Goal: Obtain resource: Download file/media

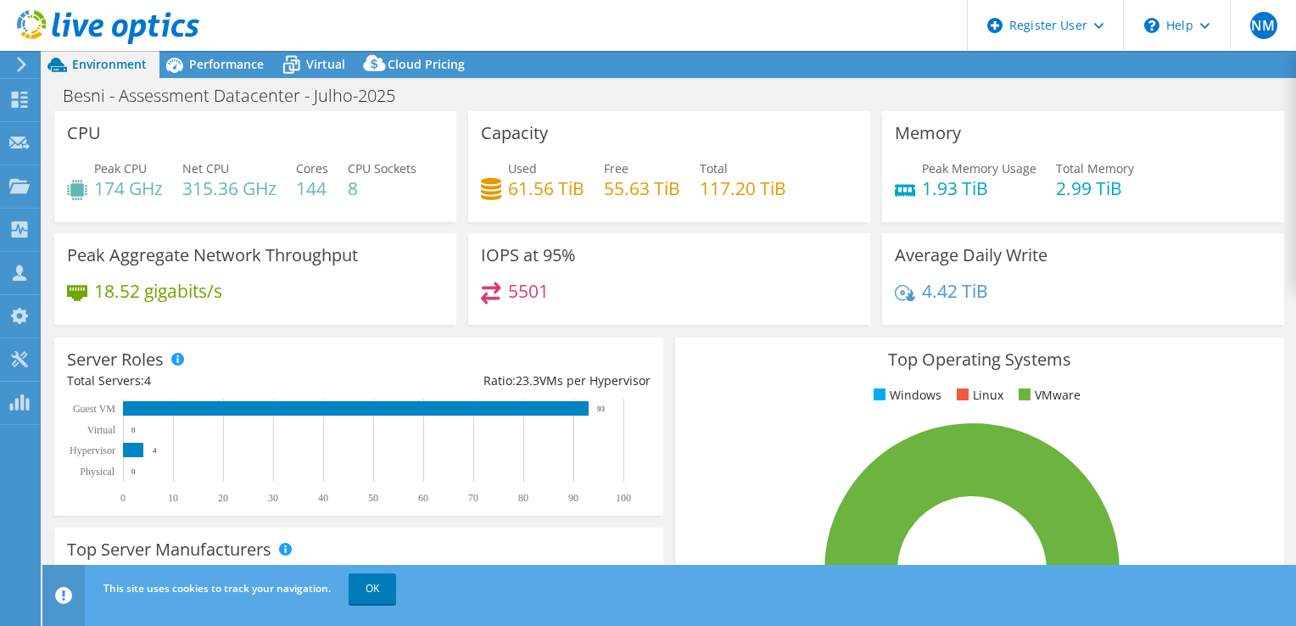
select select "USD"
click at [207, 53] on div "Performance" at bounding box center [217, 64] width 117 height 27
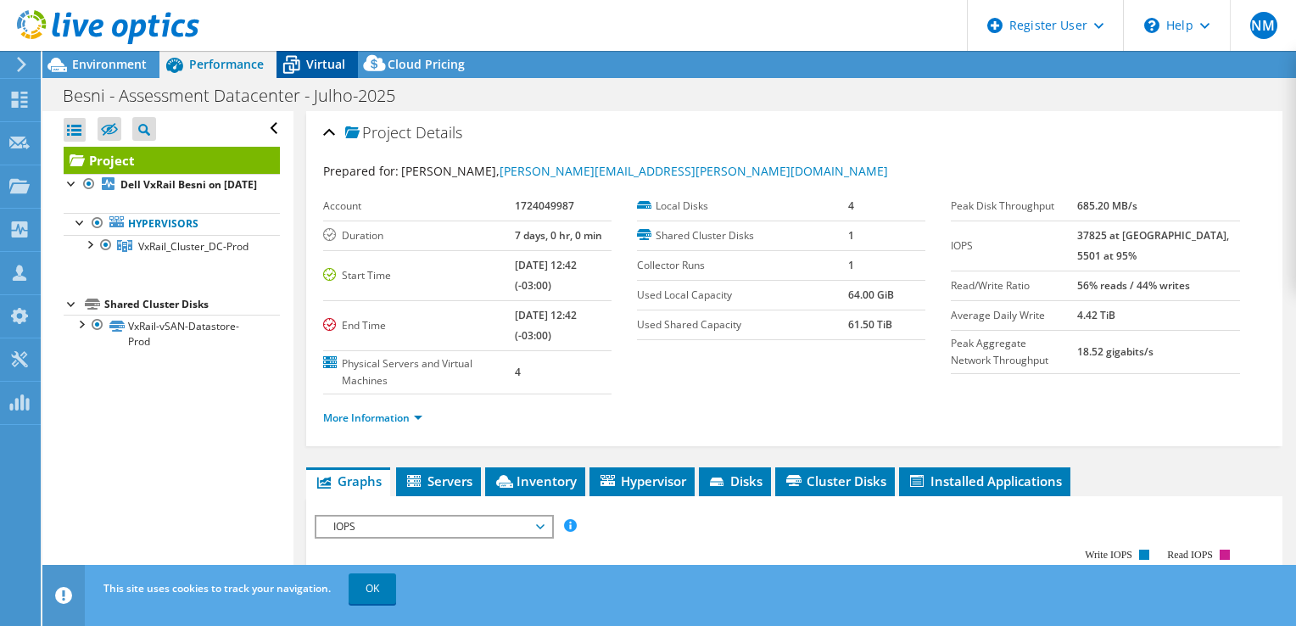
click at [314, 63] on span "Virtual" at bounding box center [325, 64] width 39 height 16
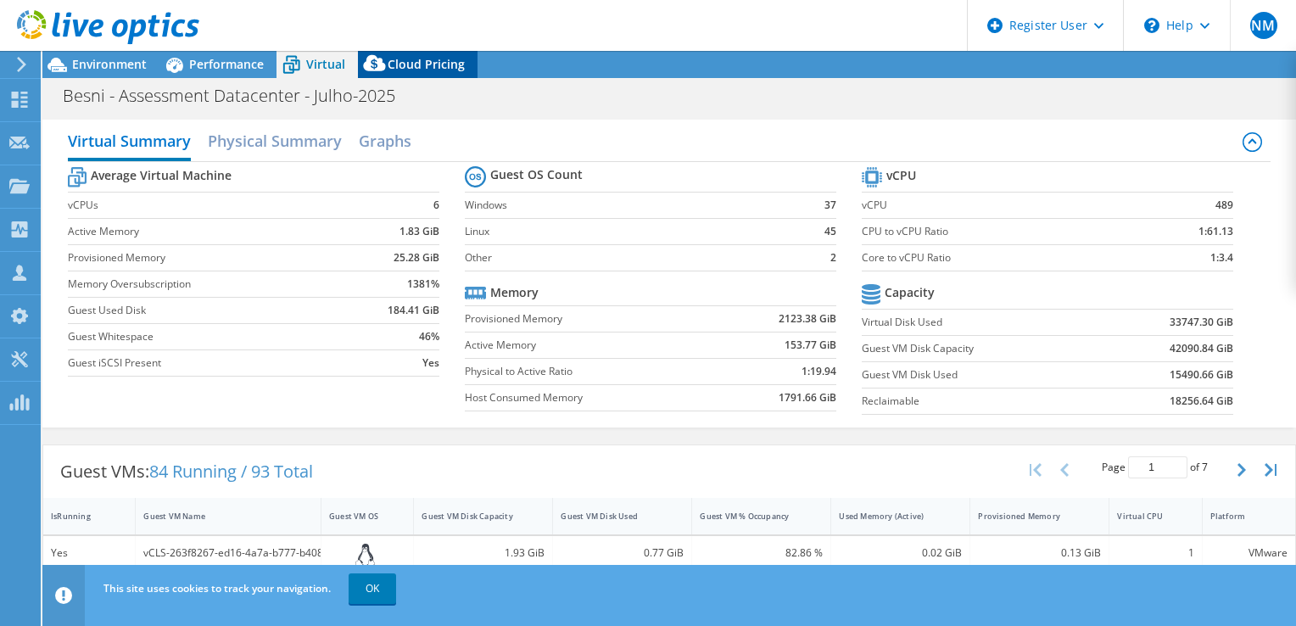
click at [394, 63] on span "Cloud Pricing" at bounding box center [426, 64] width 77 height 16
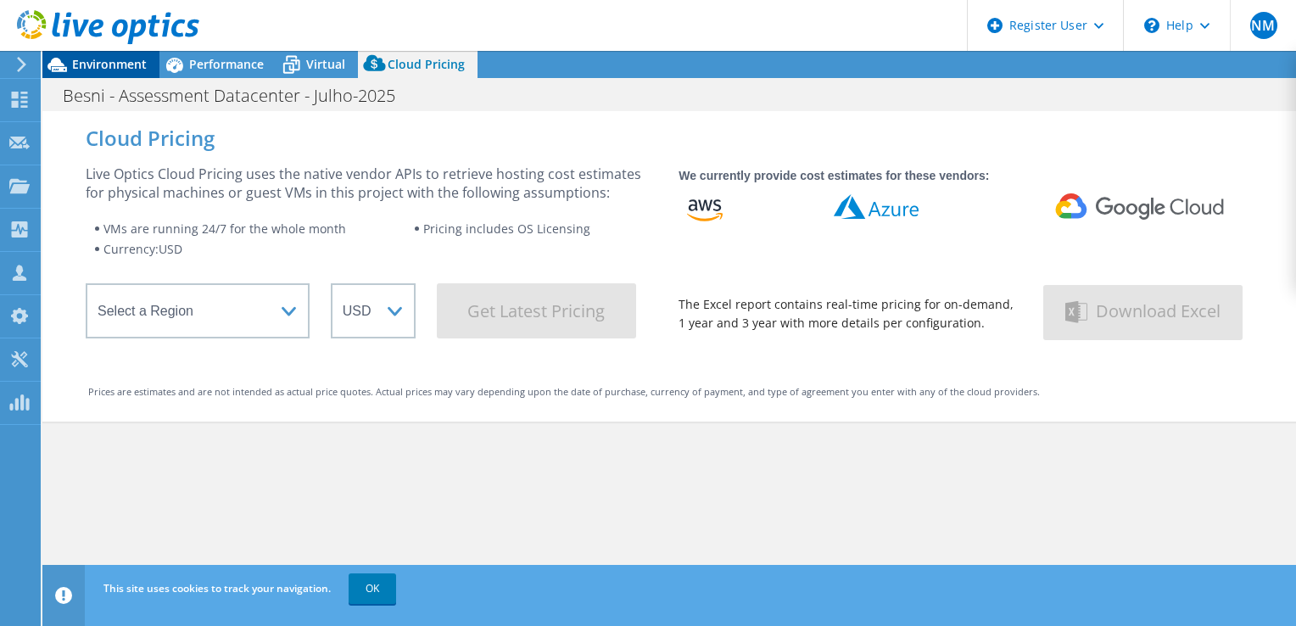
click at [68, 61] on icon at bounding box center [57, 65] width 30 height 30
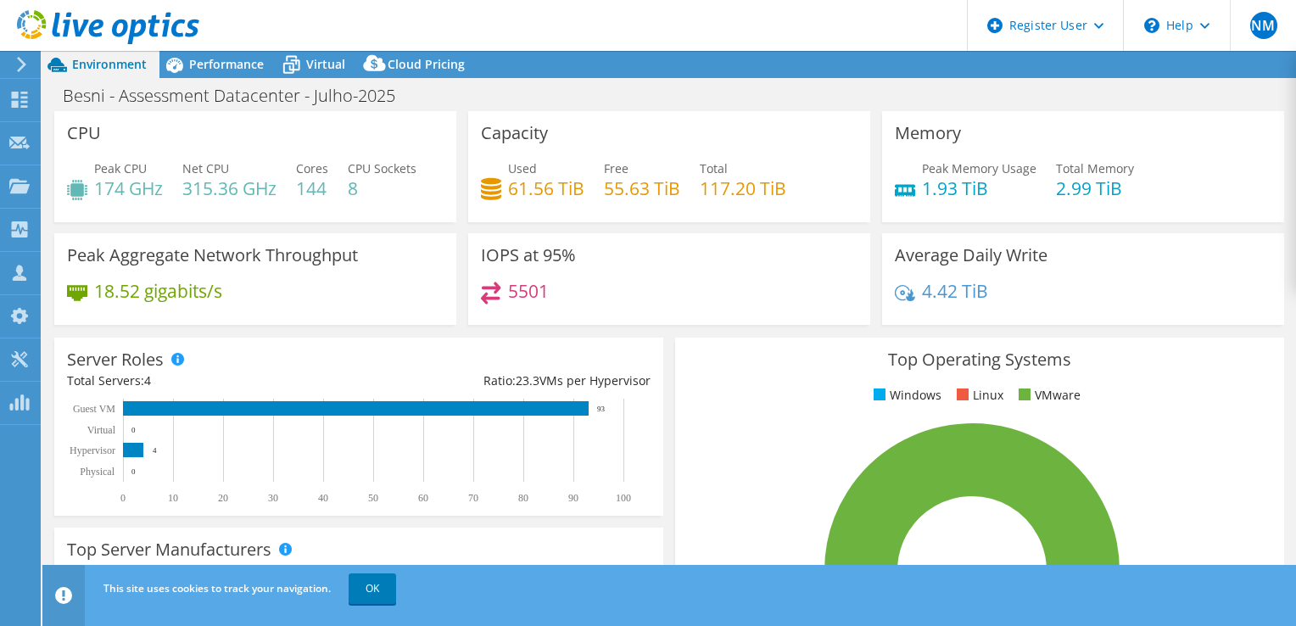
drag, startPoint x: 248, startPoint y: 160, endPoint x: 265, endPoint y: 131, distance: 34.6
click at [265, 131] on div "CPU Peak CPU 174 GHz Net CPU 315.36 GHz Cores 144 CPU Sockets 8" at bounding box center [255, 166] width 402 height 111
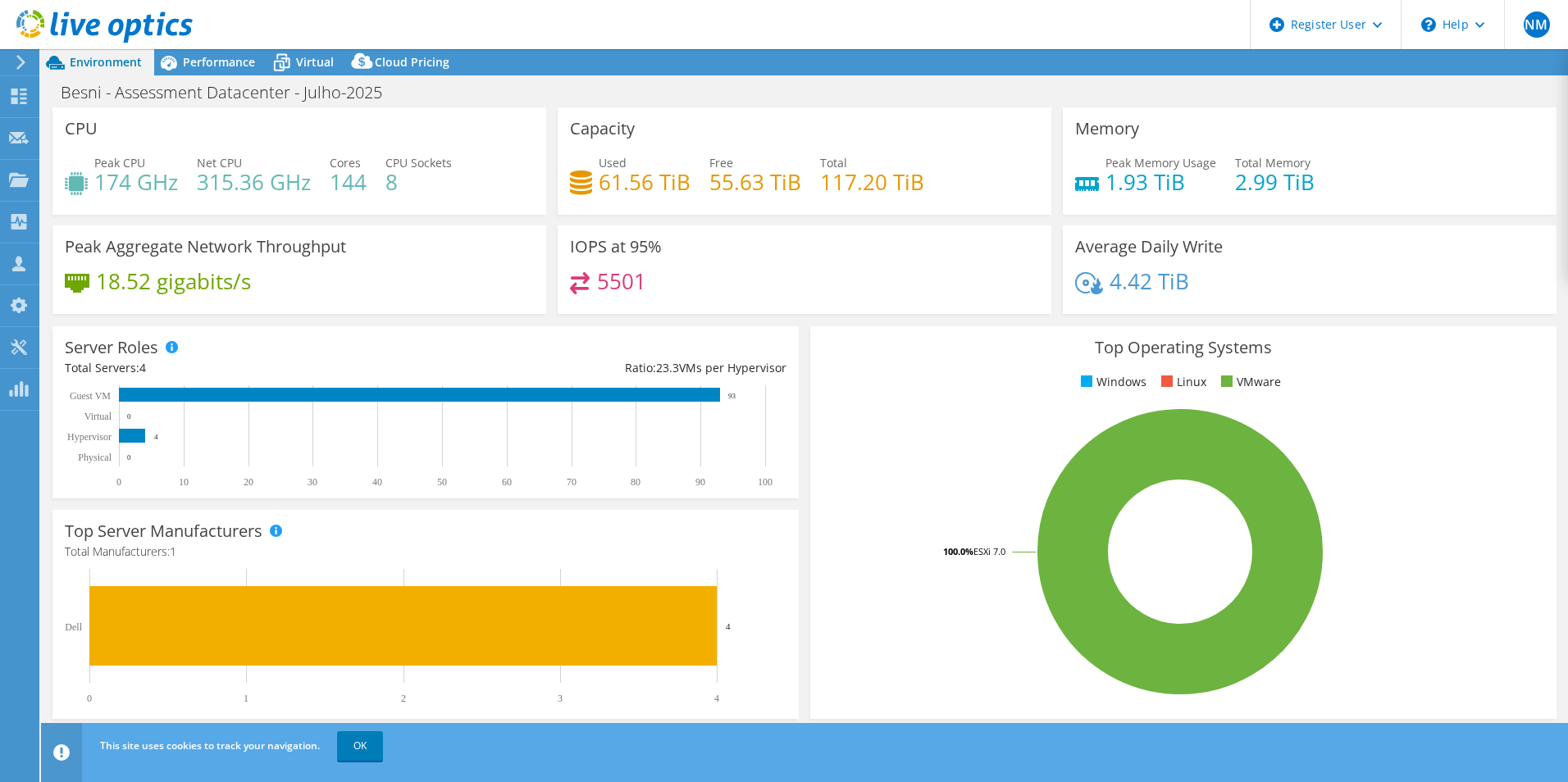
scroll to position [368, 0]
click at [194, 60] on span "Performance" at bounding box center [218, 62] width 73 height 15
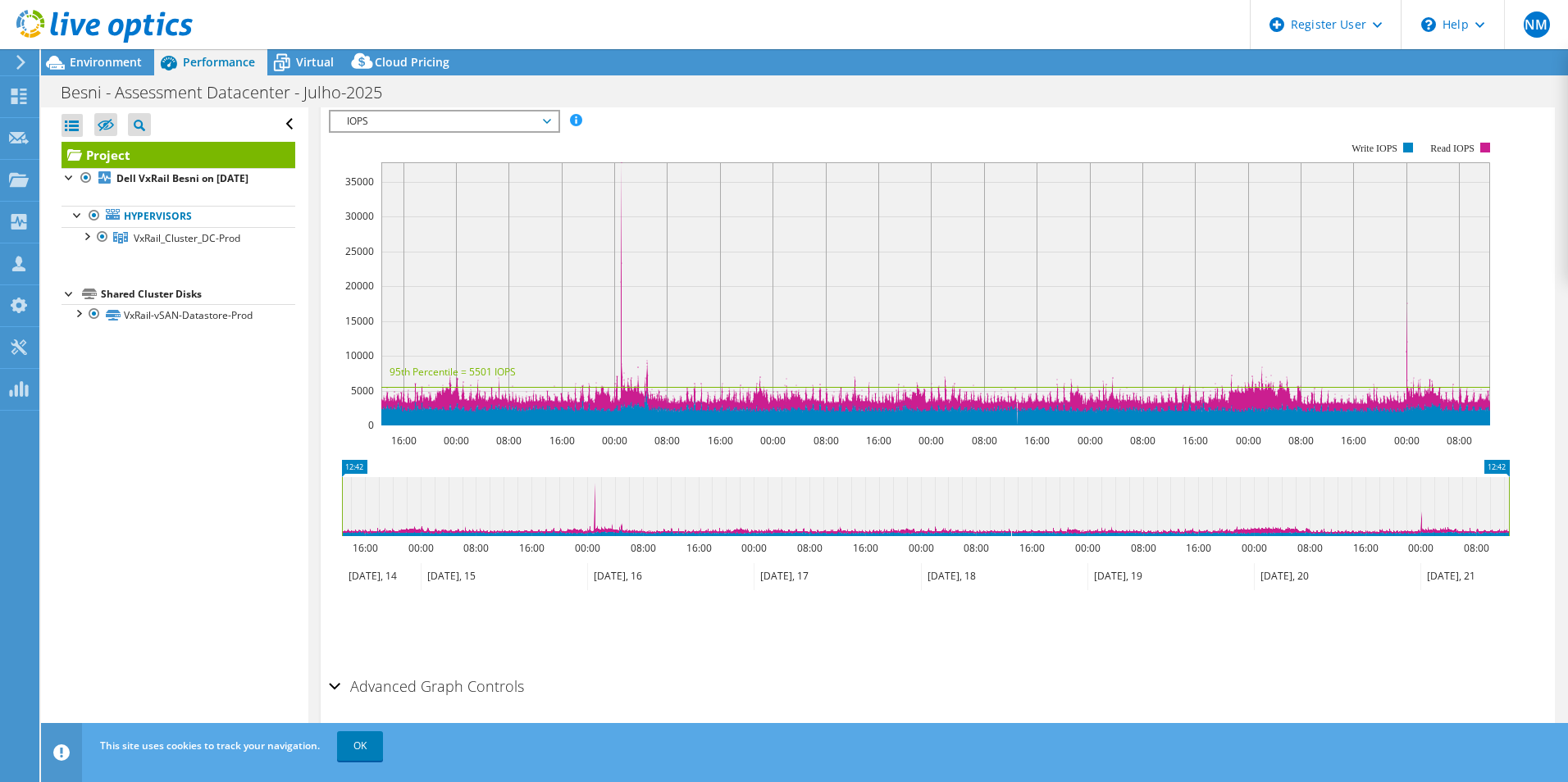
click at [273, 130] on div "Open All Close All Hide Excluded Nodes Project Tree Filter" at bounding box center [179, 125] width 234 height 35
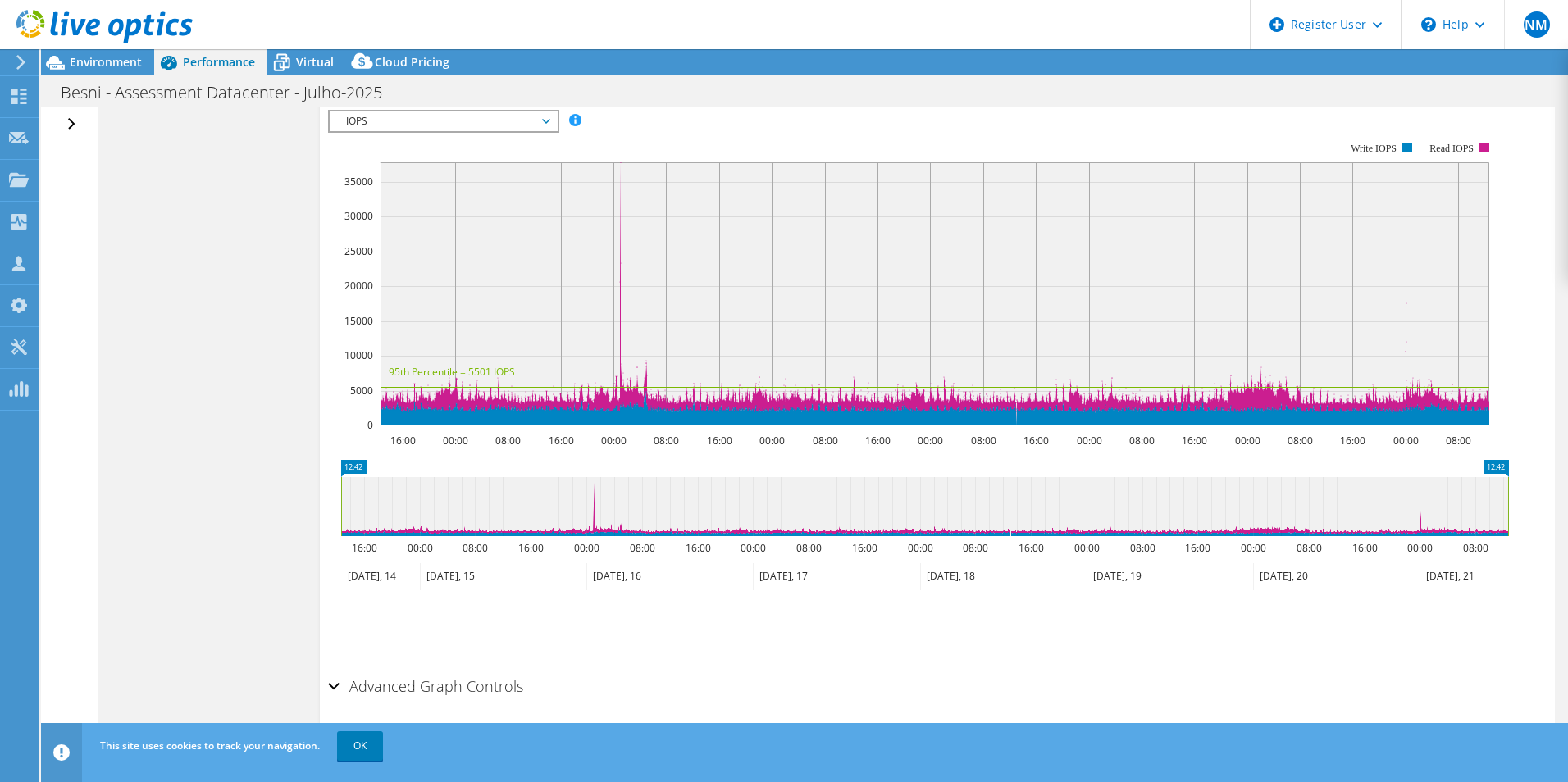
click at [73, 126] on div "Open All Close All Hide Excluded Nodes Project Tree Filter" at bounding box center [73, 125] width 24 height 35
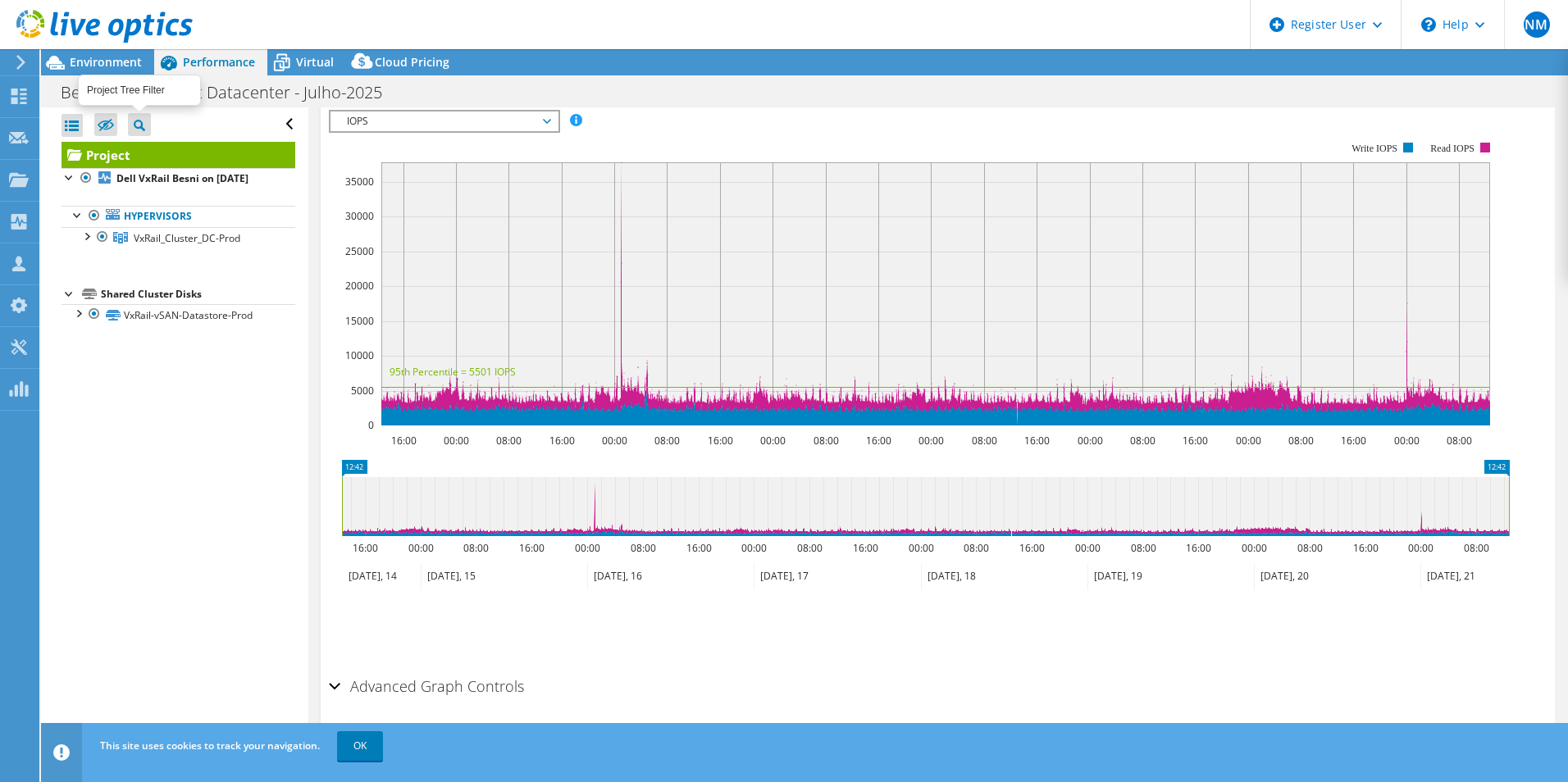
click at [138, 119] on div at bounding box center [139, 123] width 12 height 19
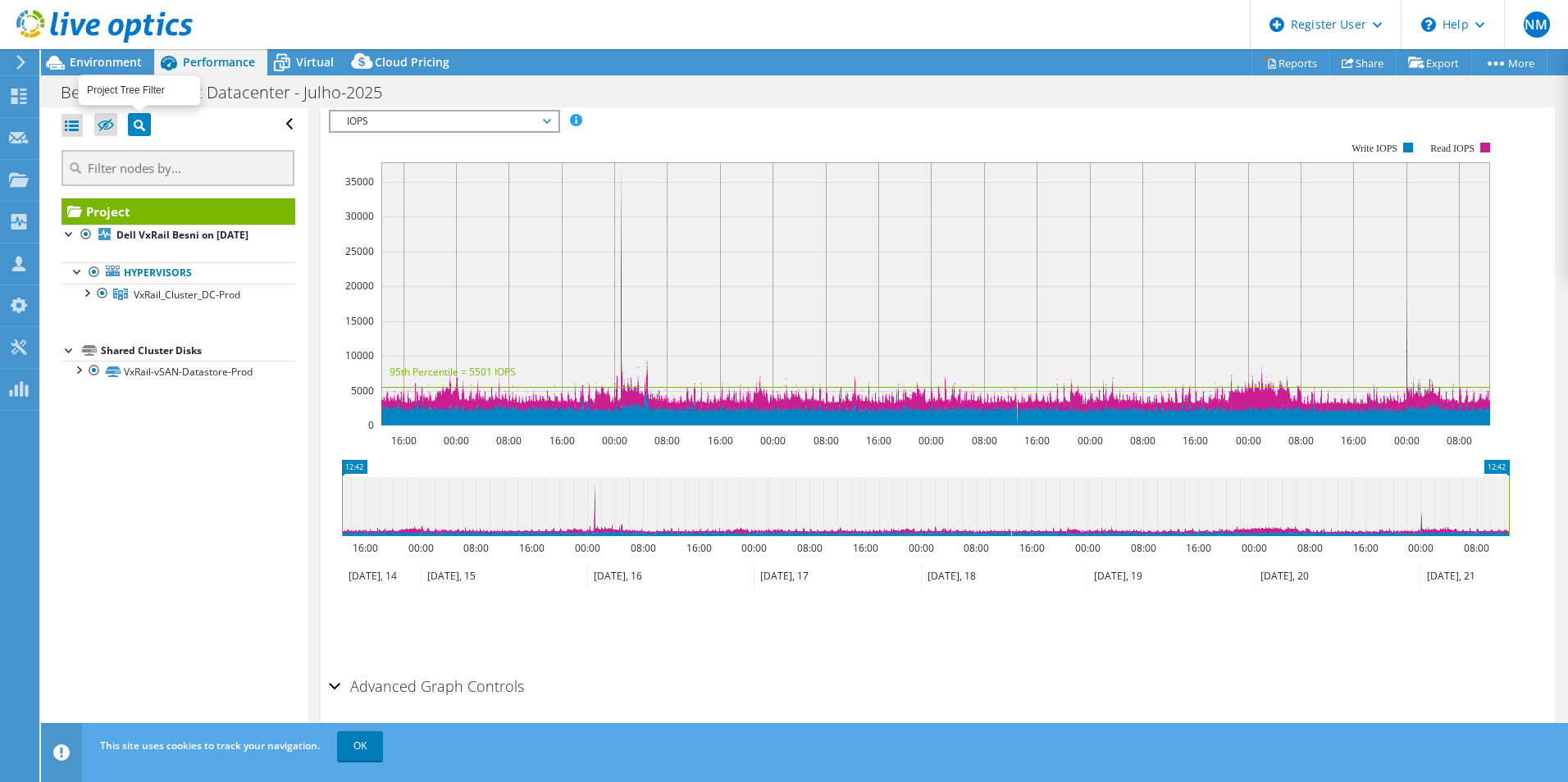
click at [138, 119] on div at bounding box center [139, 123] width 12 height 19
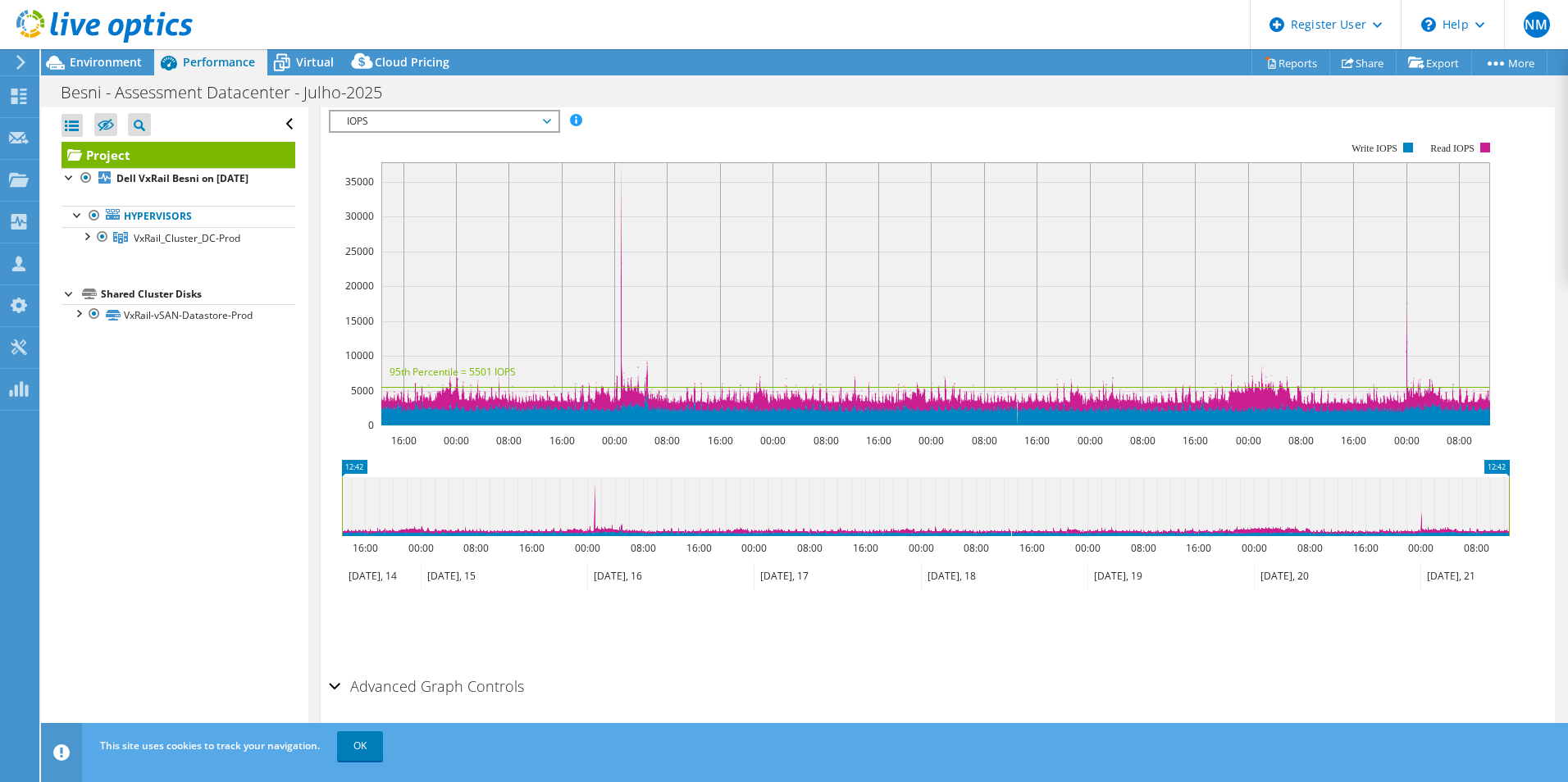
click at [343, 604] on h2 "Advanced Graph Controls" at bounding box center [426, 686] width 195 height 33
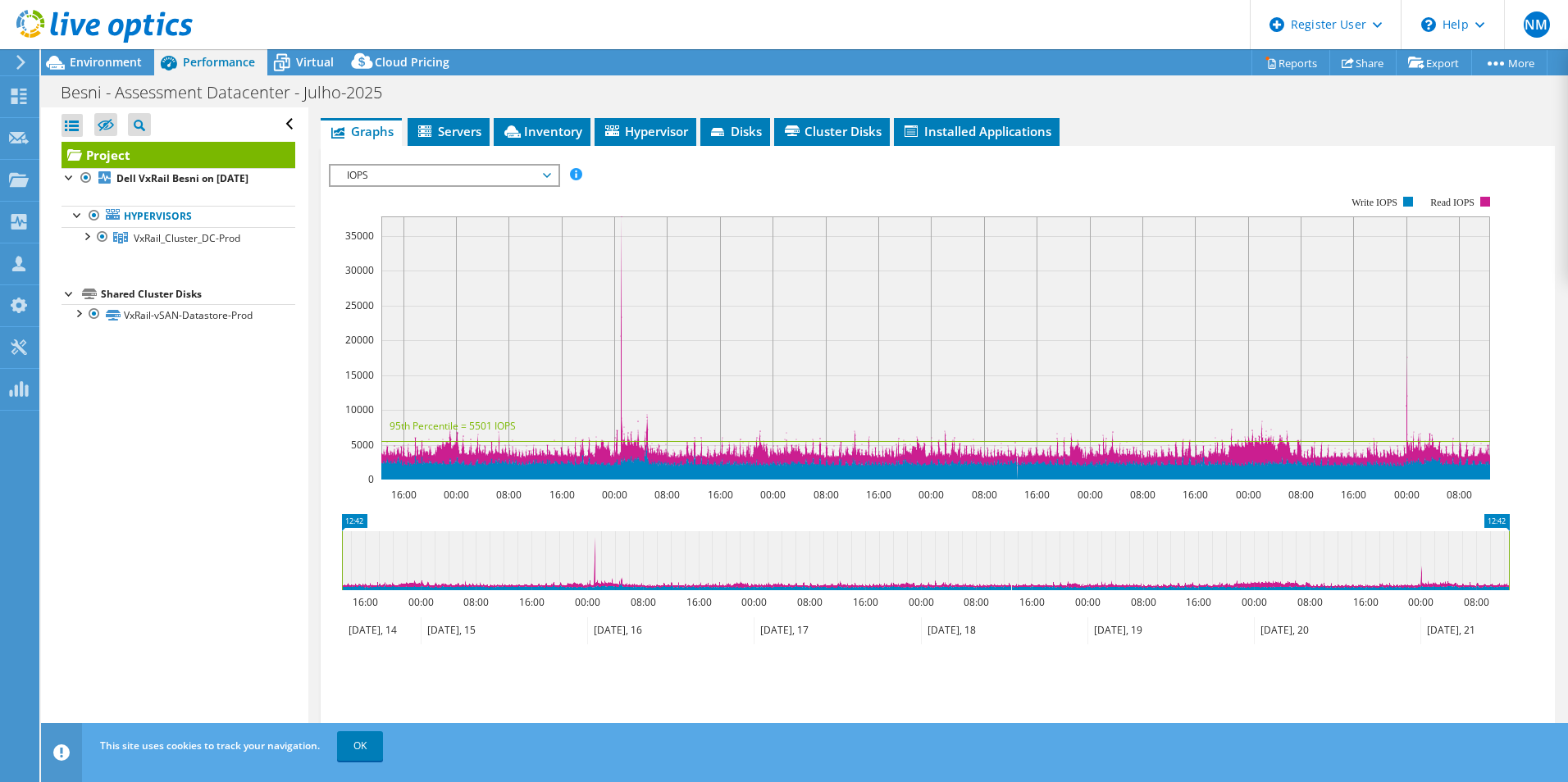
scroll to position [434, 0]
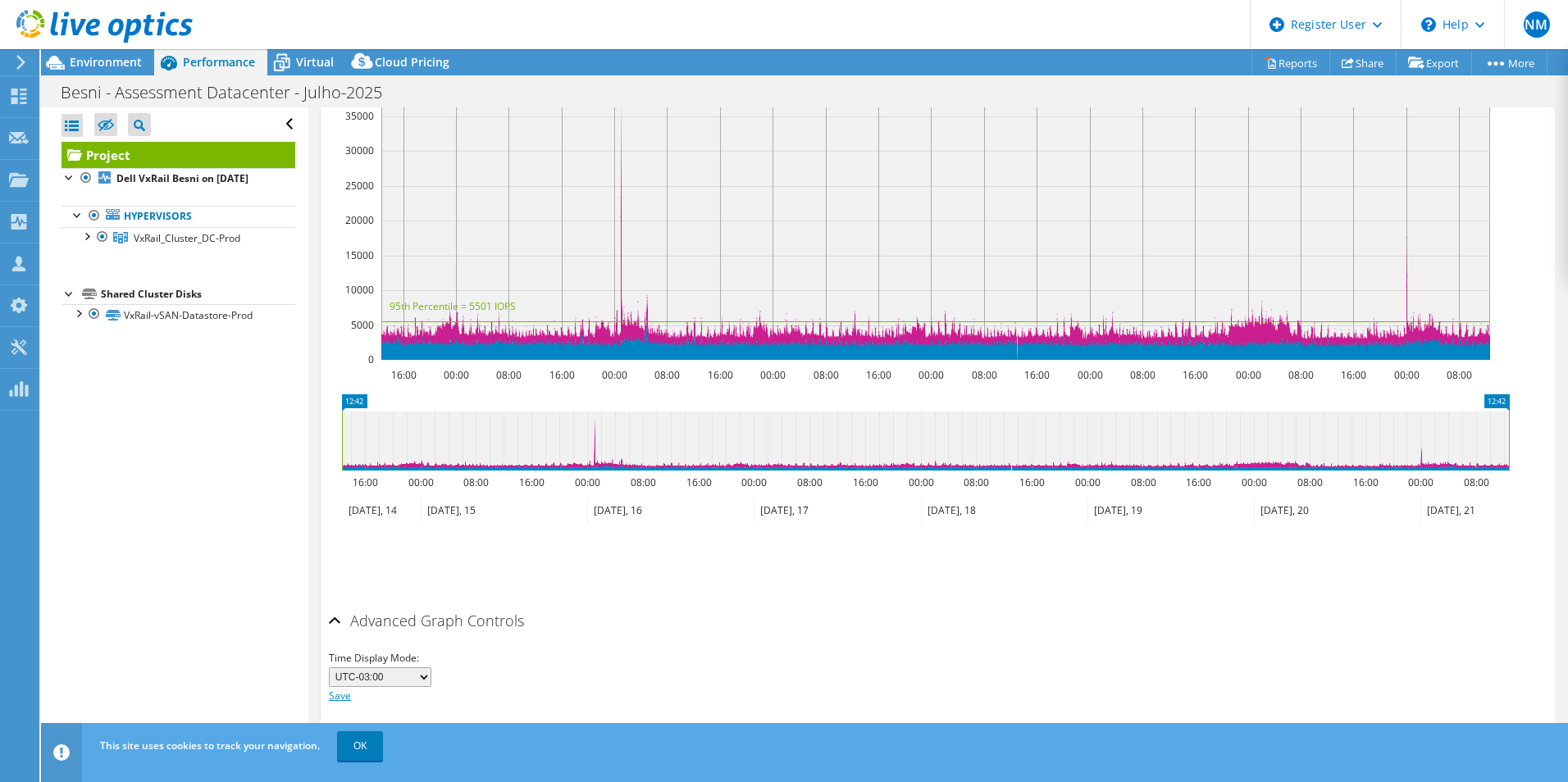
click at [348, 604] on link "Save" at bounding box center [339, 695] width 22 height 14
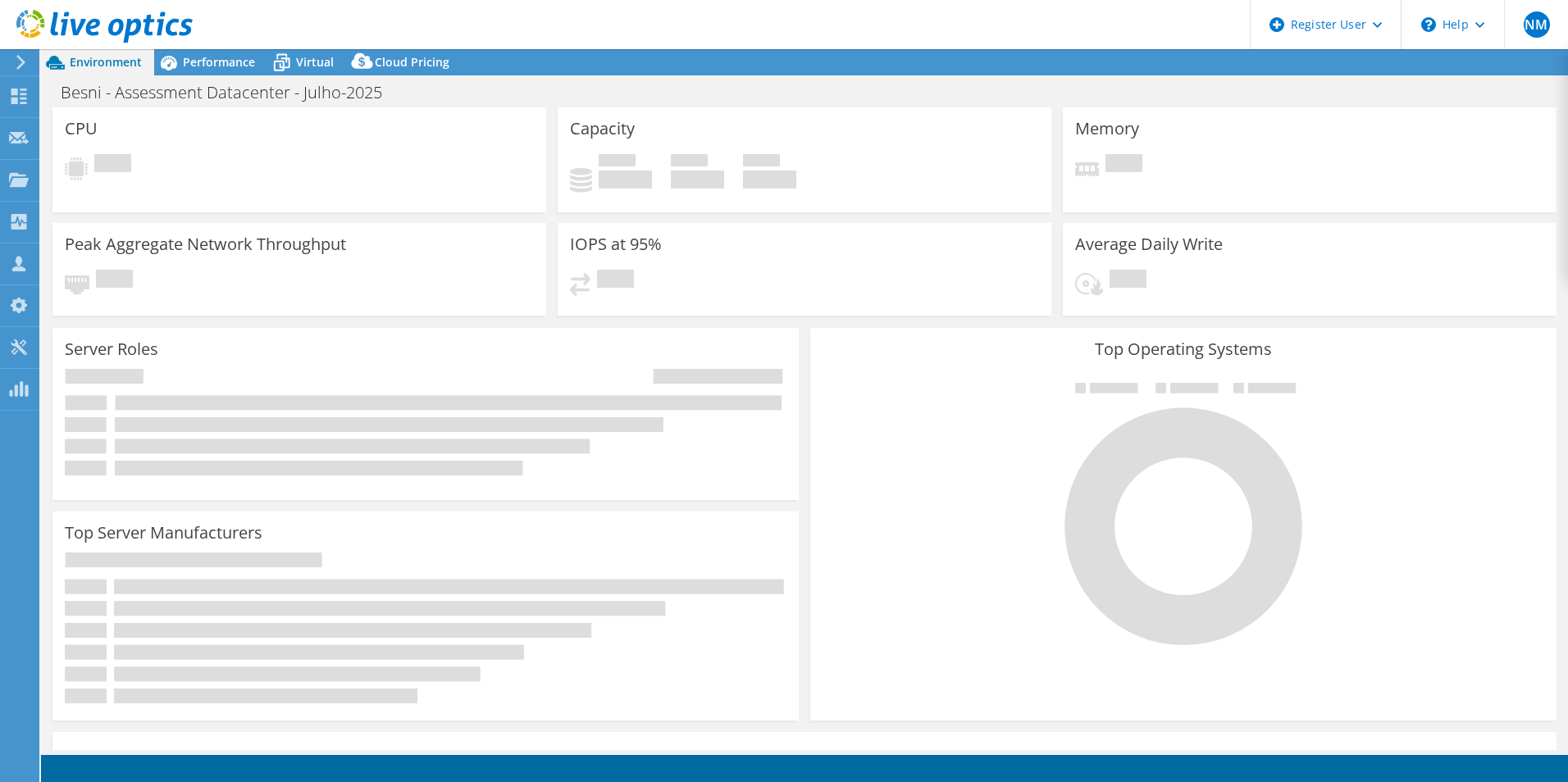
select select "USD"
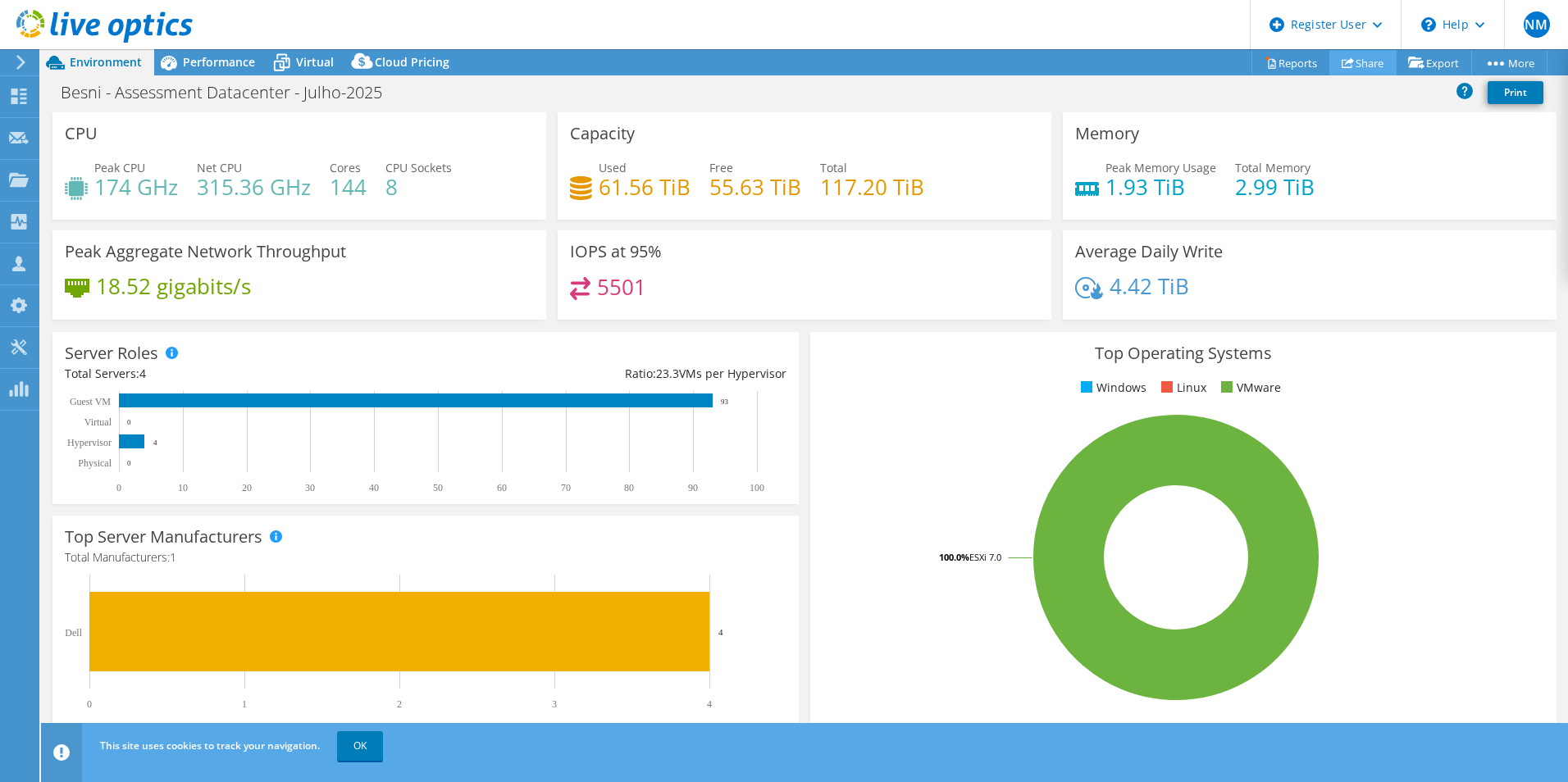
click at [1345, 60] on link "Share" at bounding box center [1363, 63] width 68 height 25
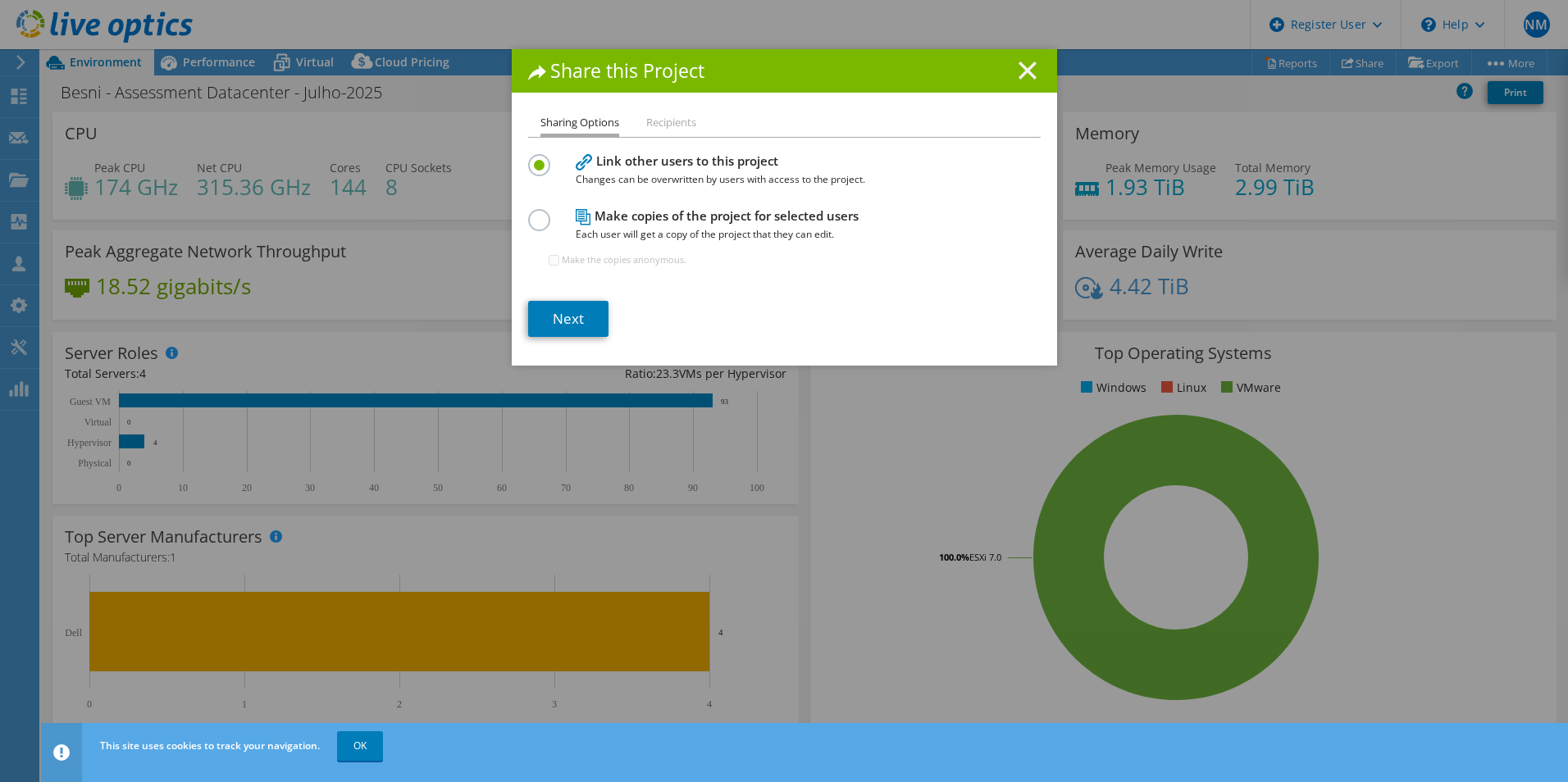
click at [1022, 76] on icon at bounding box center [1027, 71] width 18 height 18
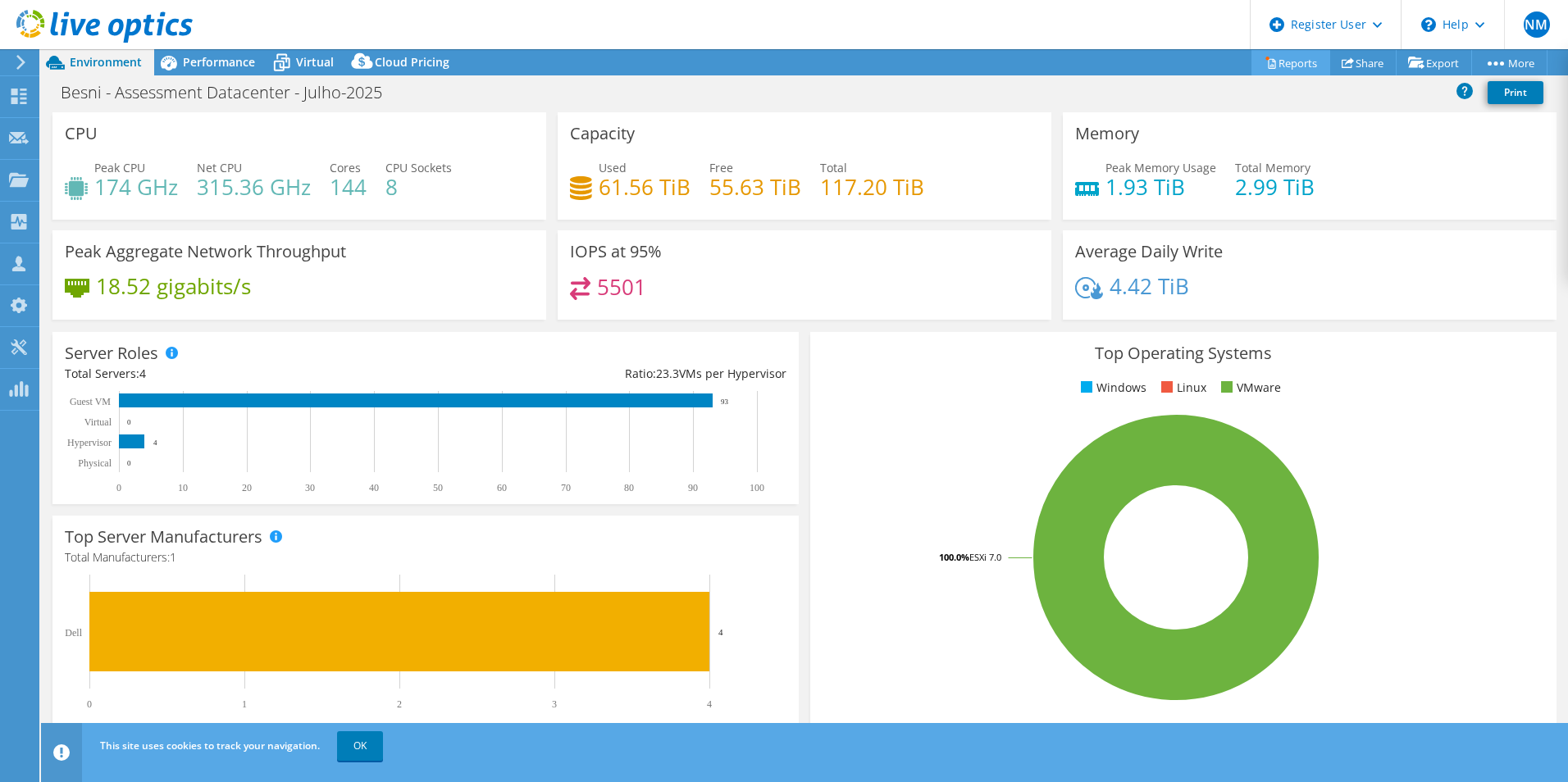
click at [1272, 60] on link "Reports" at bounding box center [1290, 63] width 78 height 25
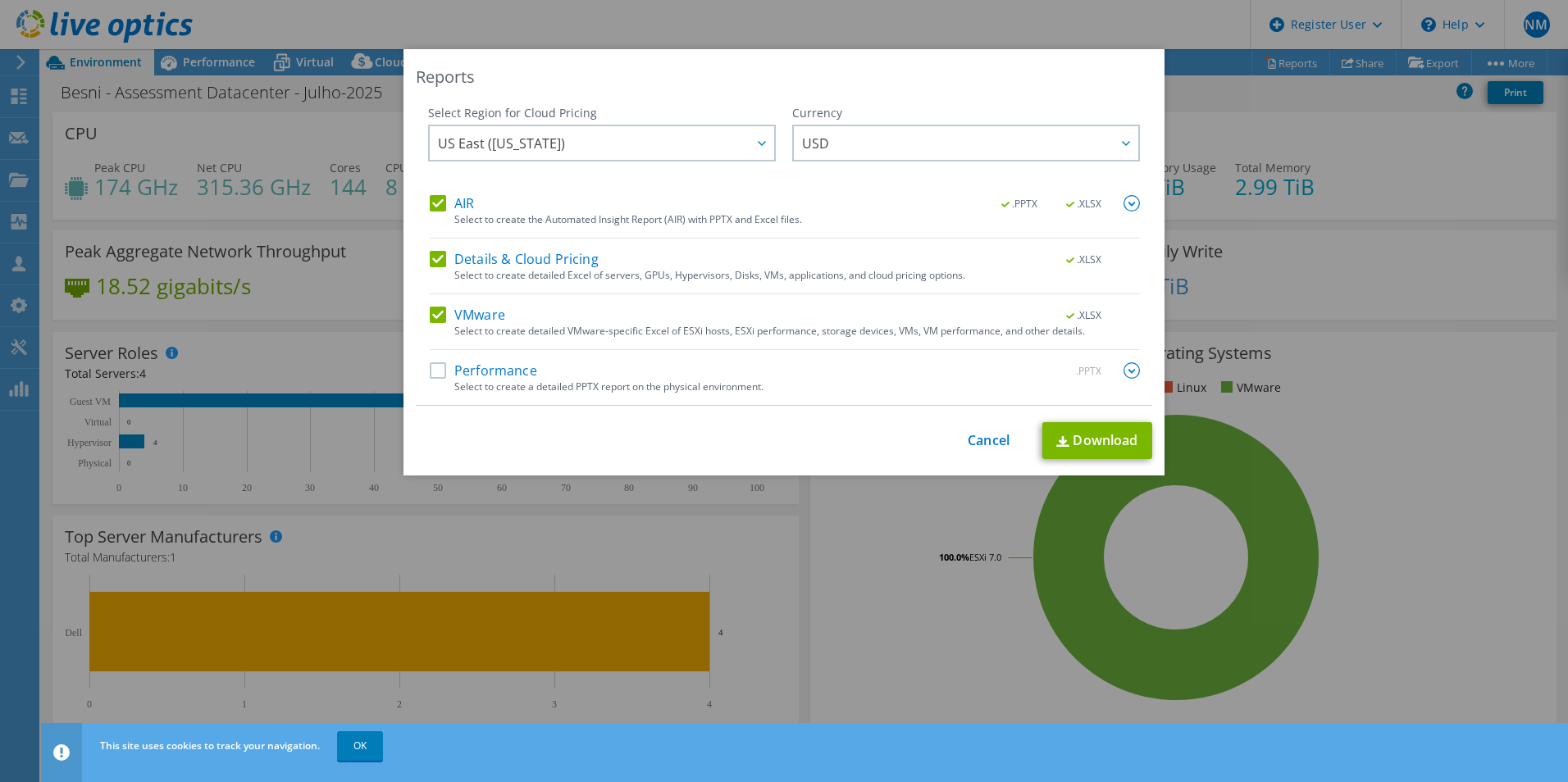
click at [439, 375] on label "Performance" at bounding box center [482, 370] width 107 height 16
click at [0, 0] on input "Performance" at bounding box center [0, 0] width 0 height 0
click at [1125, 369] on img at bounding box center [1131, 370] width 16 height 16
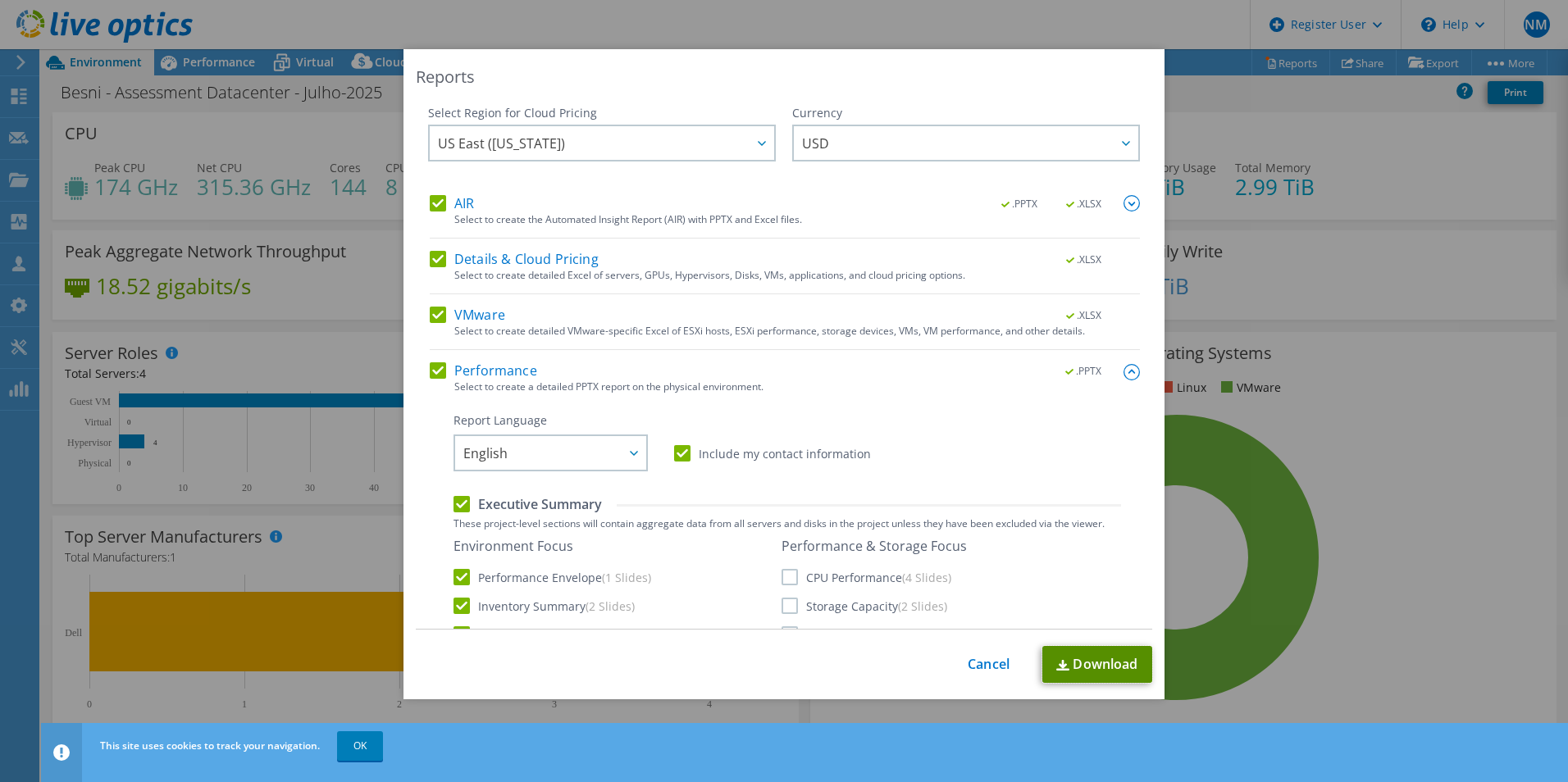
click at [1088, 672] on link "Download" at bounding box center [1097, 664] width 110 height 37
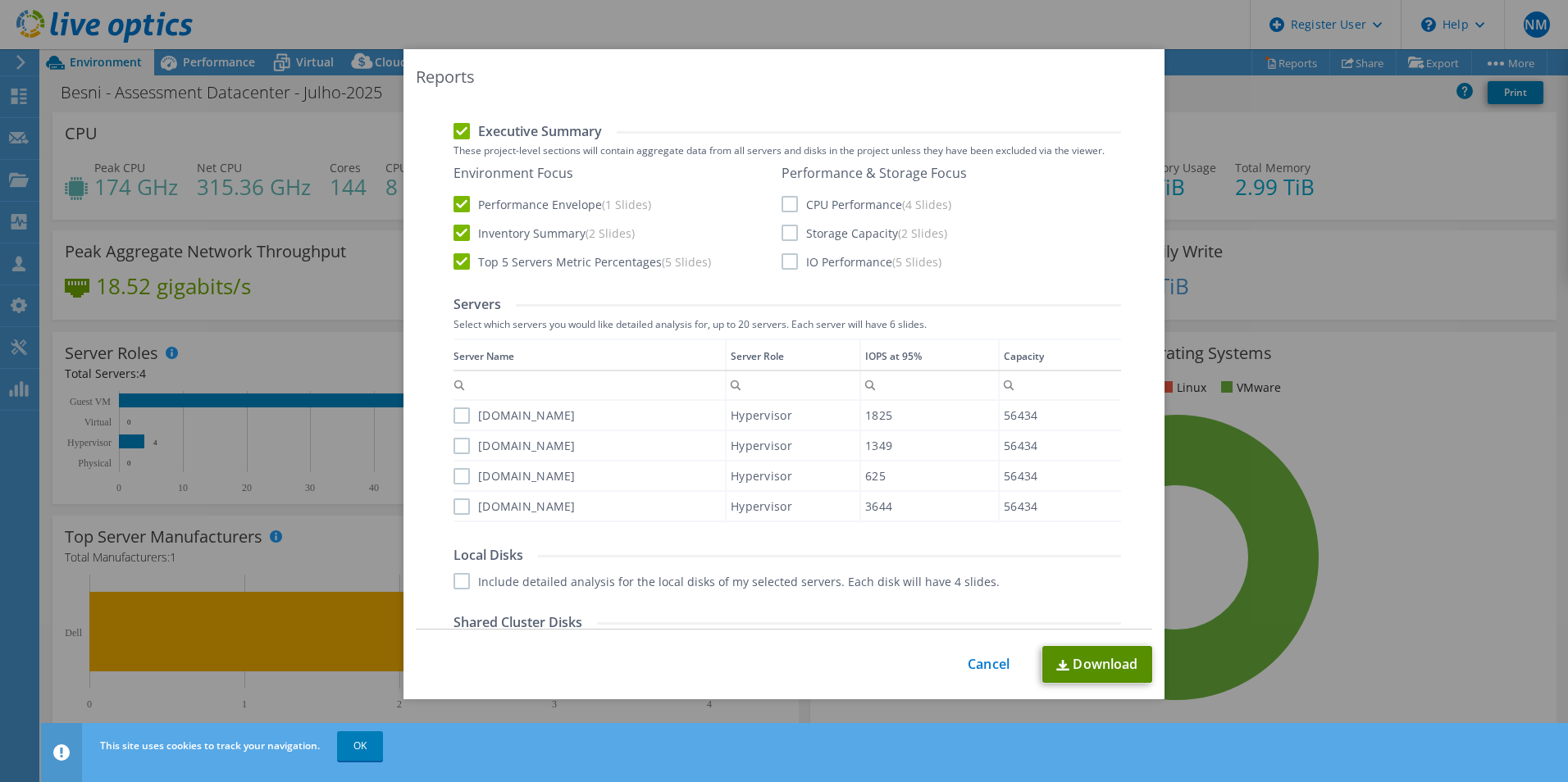
scroll to position [348, 0]
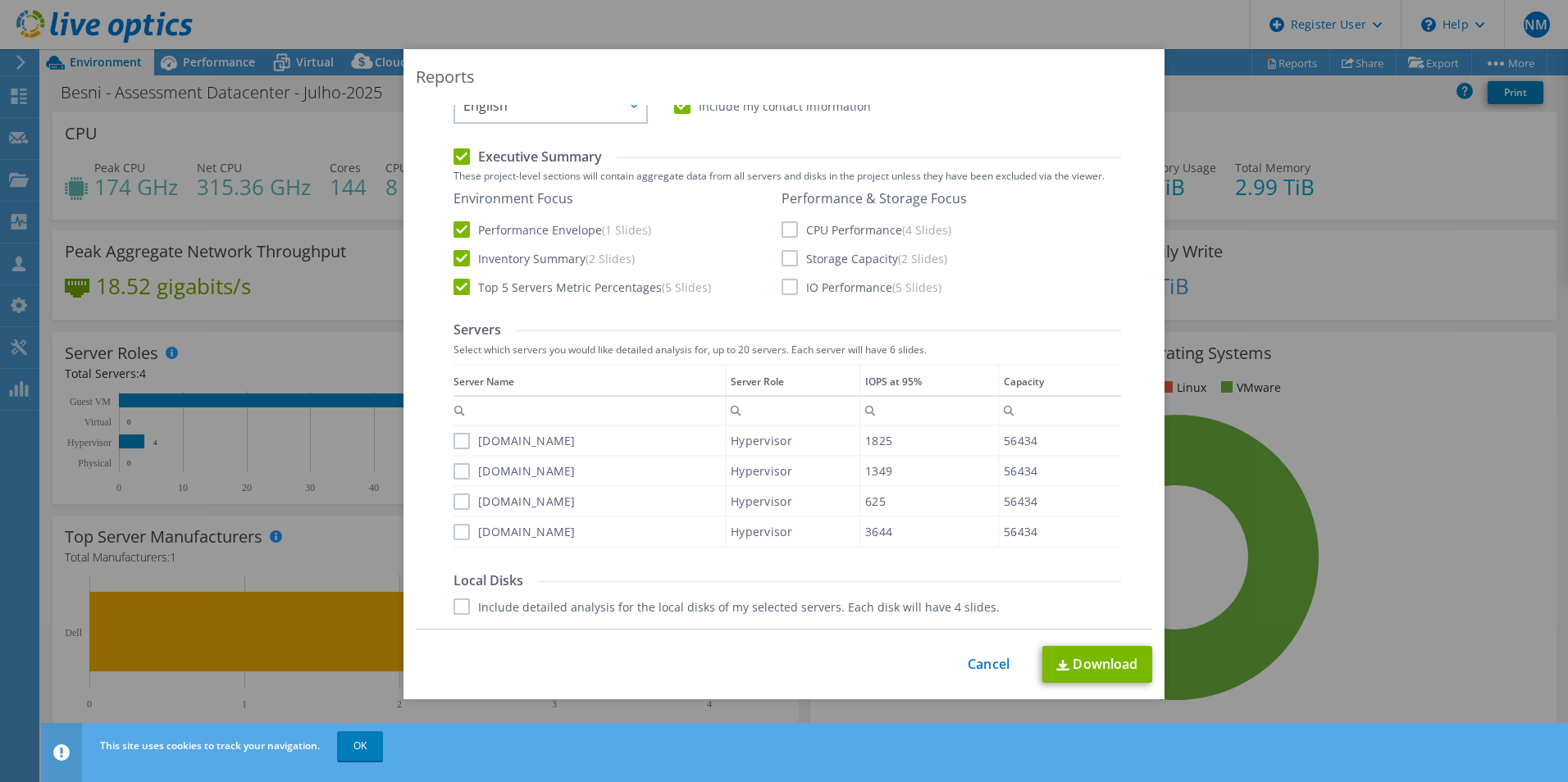
click at [456, 440] on label "[DOMAIN_NAME]" at bounding box center [514, 441] width 122 height 16
click at [0, 0] on input "[DOMAIN_NAME]" at bounding box center [0, 0] width 0 height 0
click at [456, 468] on label "[DOMAIN_NAME]" at bounding box center [514, 471] width 122 height 16
click at [0, 0] on input "[DOMAIN_NAME]" at bounding box center [0, 0] width 0 height 0
click at [456, 500] on label "[DOMAIN_NAME]" at bounding box center [514, 502] width 122 height 16
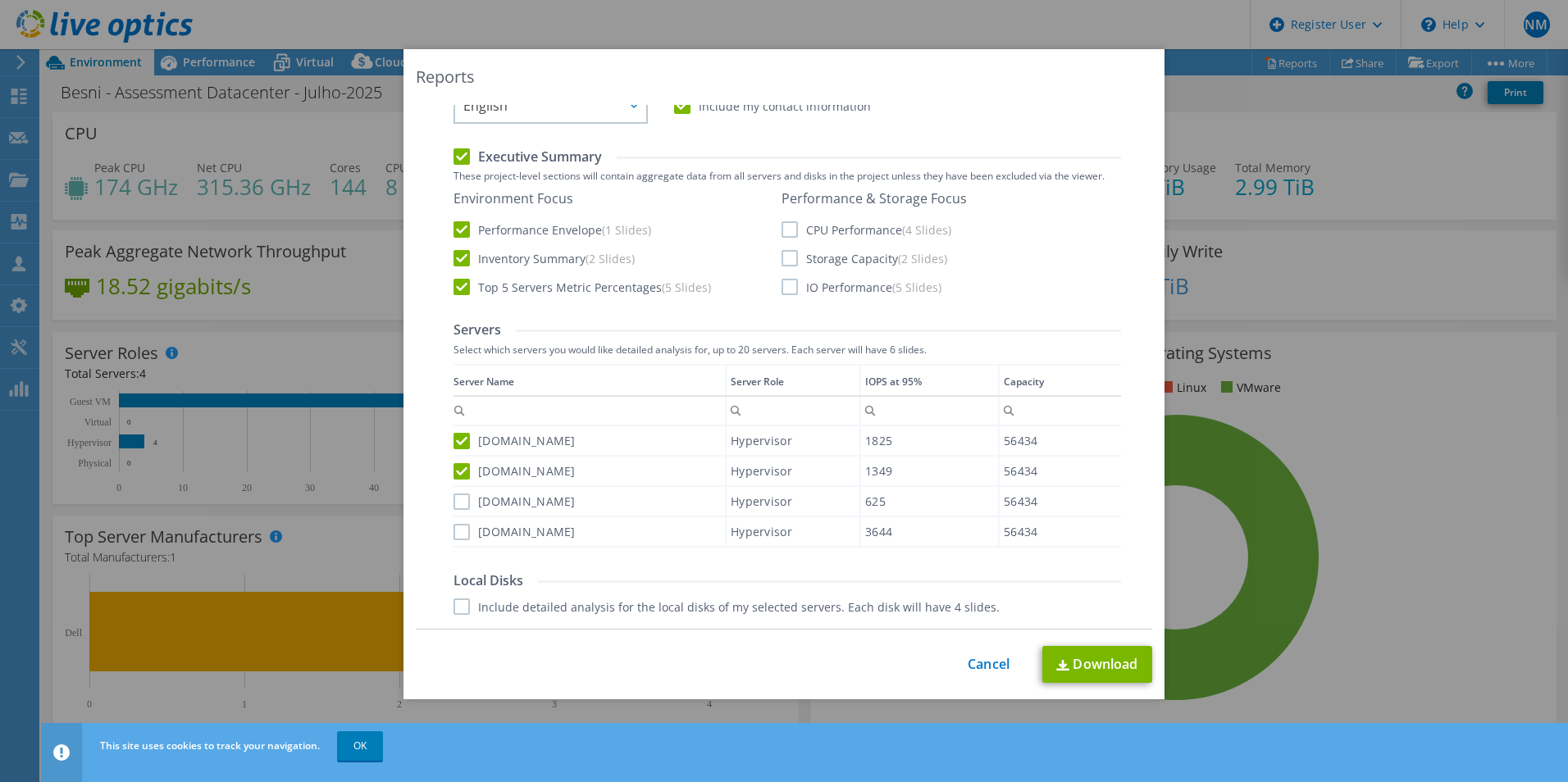
click at [0, 0] on input "[DOMAIN_NAME]" at bounding box center [0, 0] width 0 height 0
click at [456, 530] on label "[DOMAIN_NAME]" at bounding box center [514, 532] width 122 height 16
click at [0, 0] on input "[DOMAIN_NAME]" at bounding box center [0, 0] width 0 height 0
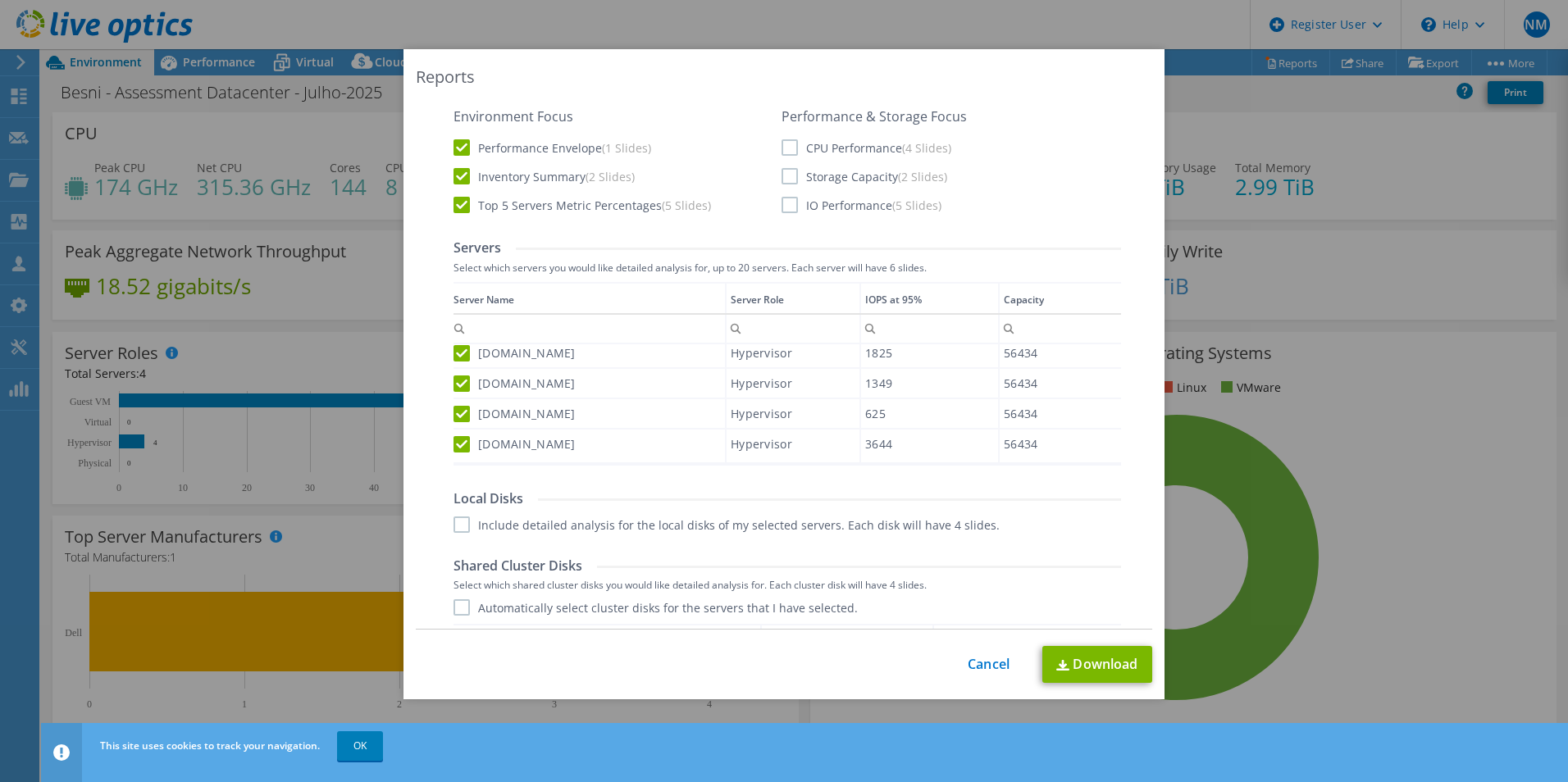
scroll to position [594, 0]
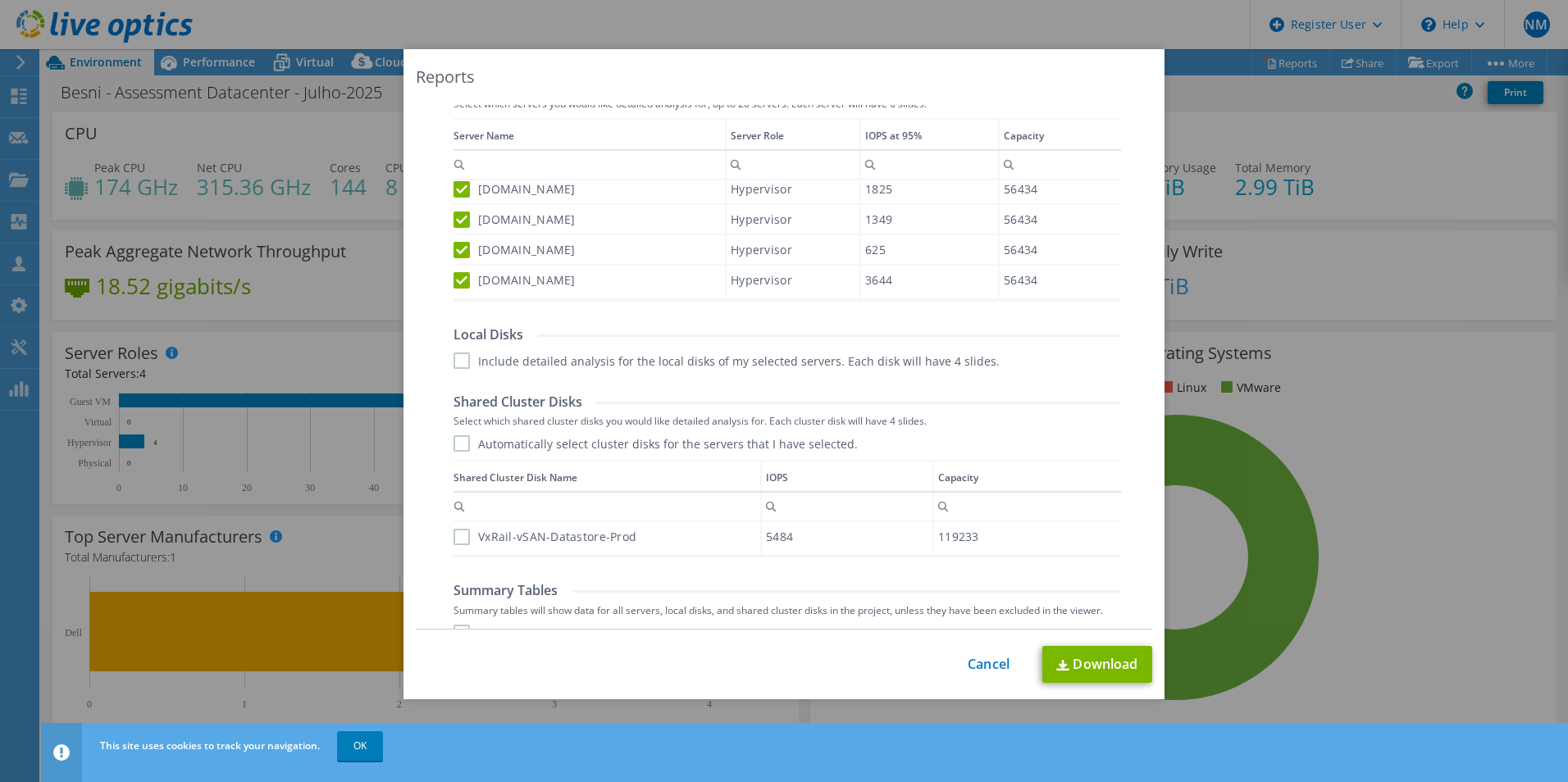
click at [453, 361] on label "Include detailed analysis for the local disks of my selected servers. Each disk…" at bounding box center [726, 361] width 546 height 16
click at [0, 0] on input "Include detailed analysis for the local disks of my selected servers. Each disk…" at bounding box center [0, 0] width 0 height 0
click at [453, 446] on label "Automatically select cluster disks for the servers that I have selected." at bounding box center [655, 443] width 404 height 16
click at [0, 0] on input "Automatically select cluster disks for the servers that I have selected." at bounding box center [0, 0] width 0 height 0
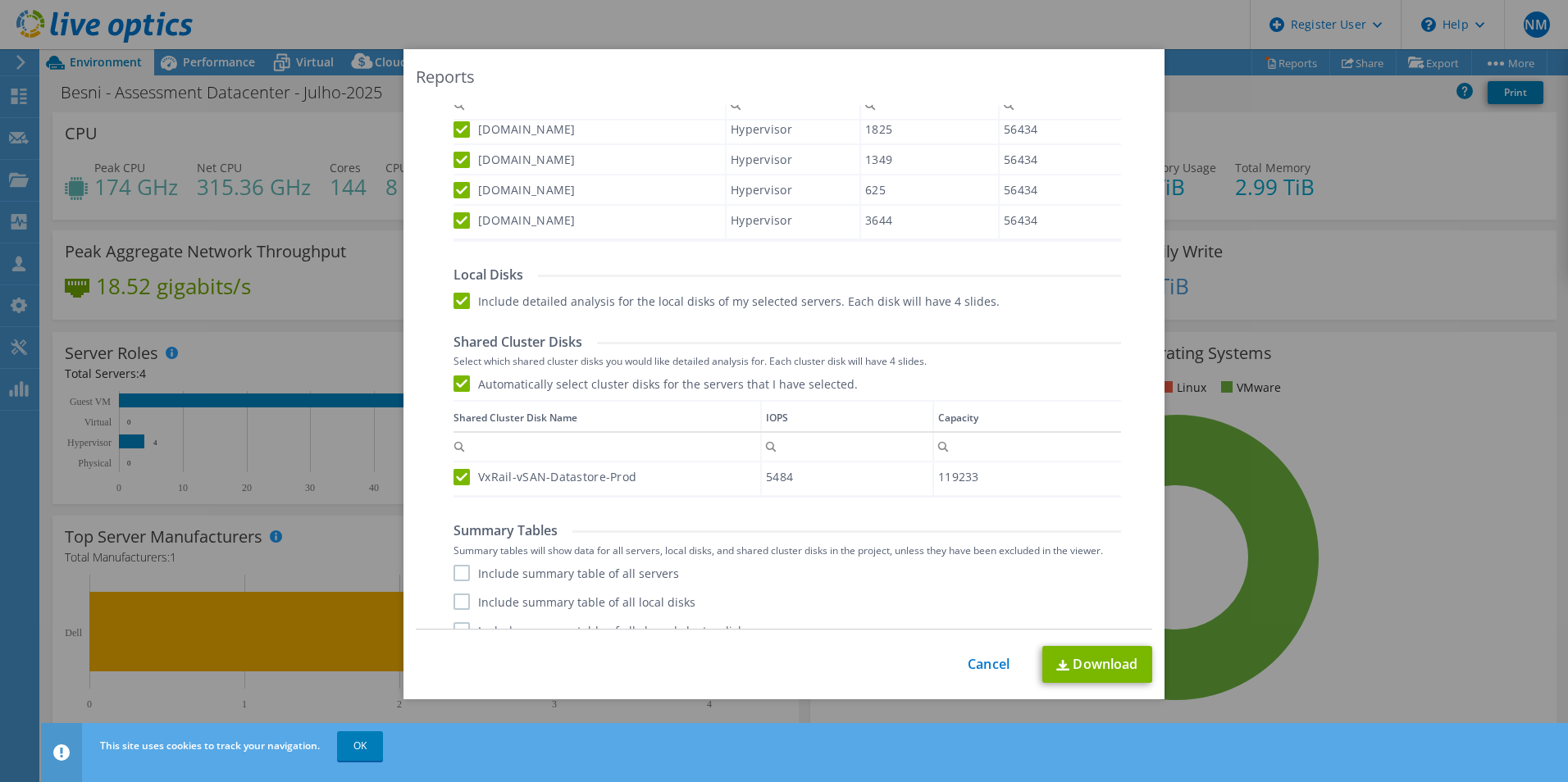
scroll to position [676, 0]
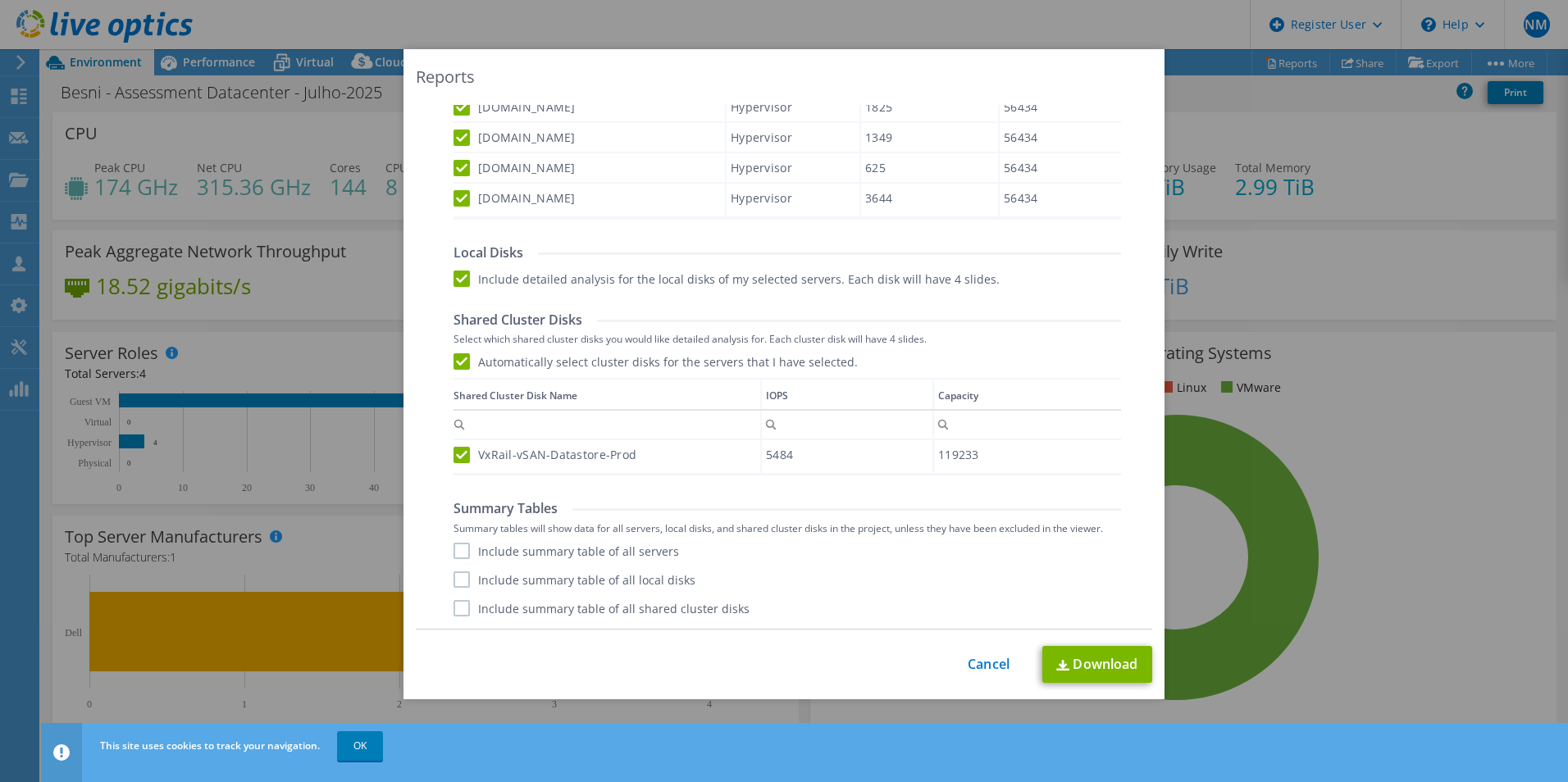
click at [466, 551] on label "Include summary table of all servers" at bounding box center [566, 550] width 225 height 16
click at [0, 0] on input "Include summary table of all servers" at bounding box center [0, 0] width 0 height 0
click at [453, 580] on label "Include summary table of all local disks" at bounding box center [574, 579] width 242 height 16
click at [0, 0] on input "Include summary table of all local disks" at bounding box center [0, 0] width 0 height 0
click at [453, 613] on label "Include summary table of all shared cluster disks" at bounding box center [601, 608] width 296 height 16
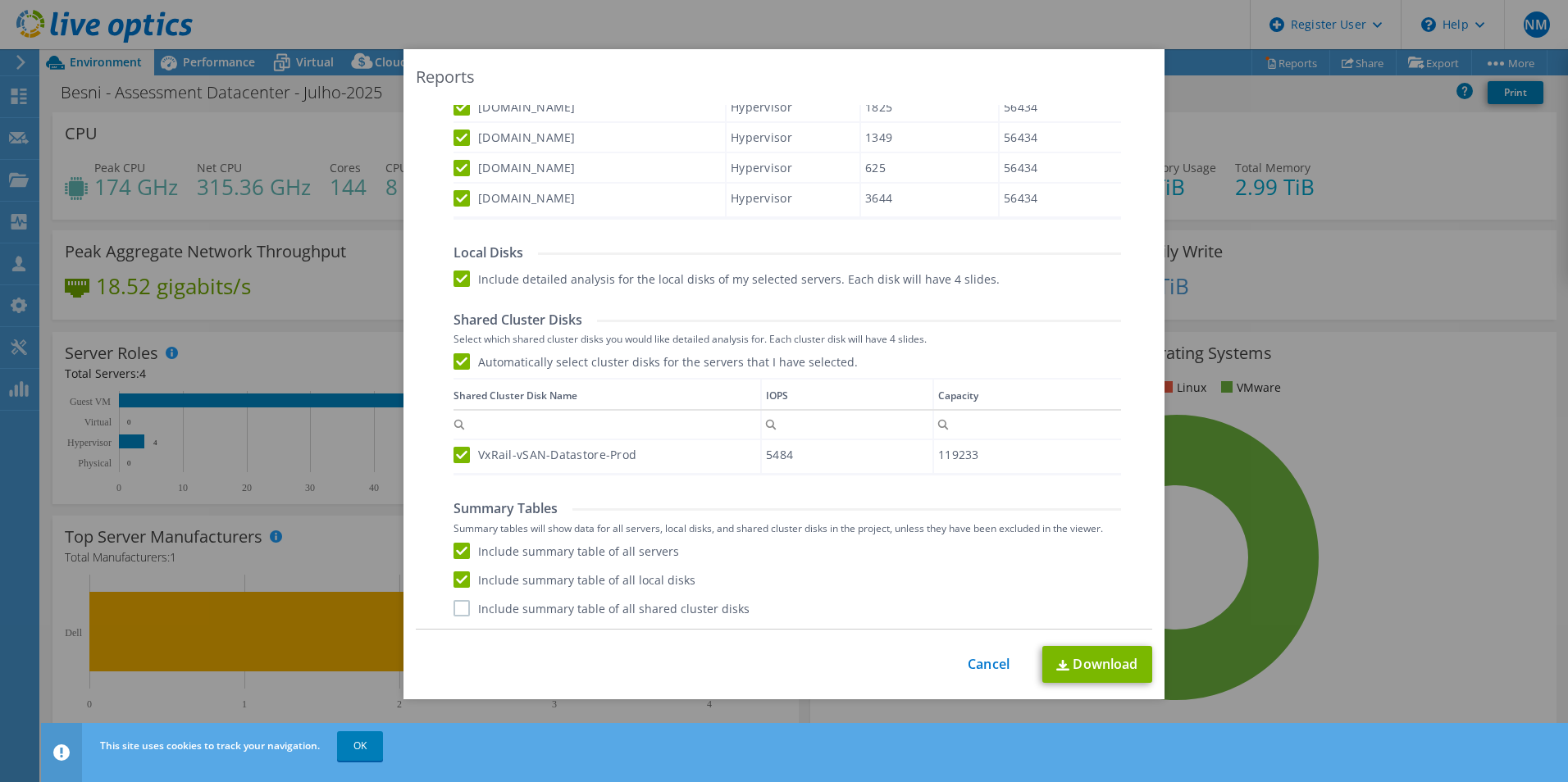
click at [0, 0] on input "Include summary table of all shared cluster disks" at bounding box center [0, 0] width 0 height 0
click at [1089, 668] on link "Download" at bounding box center [1097, 664] width 110 height 37
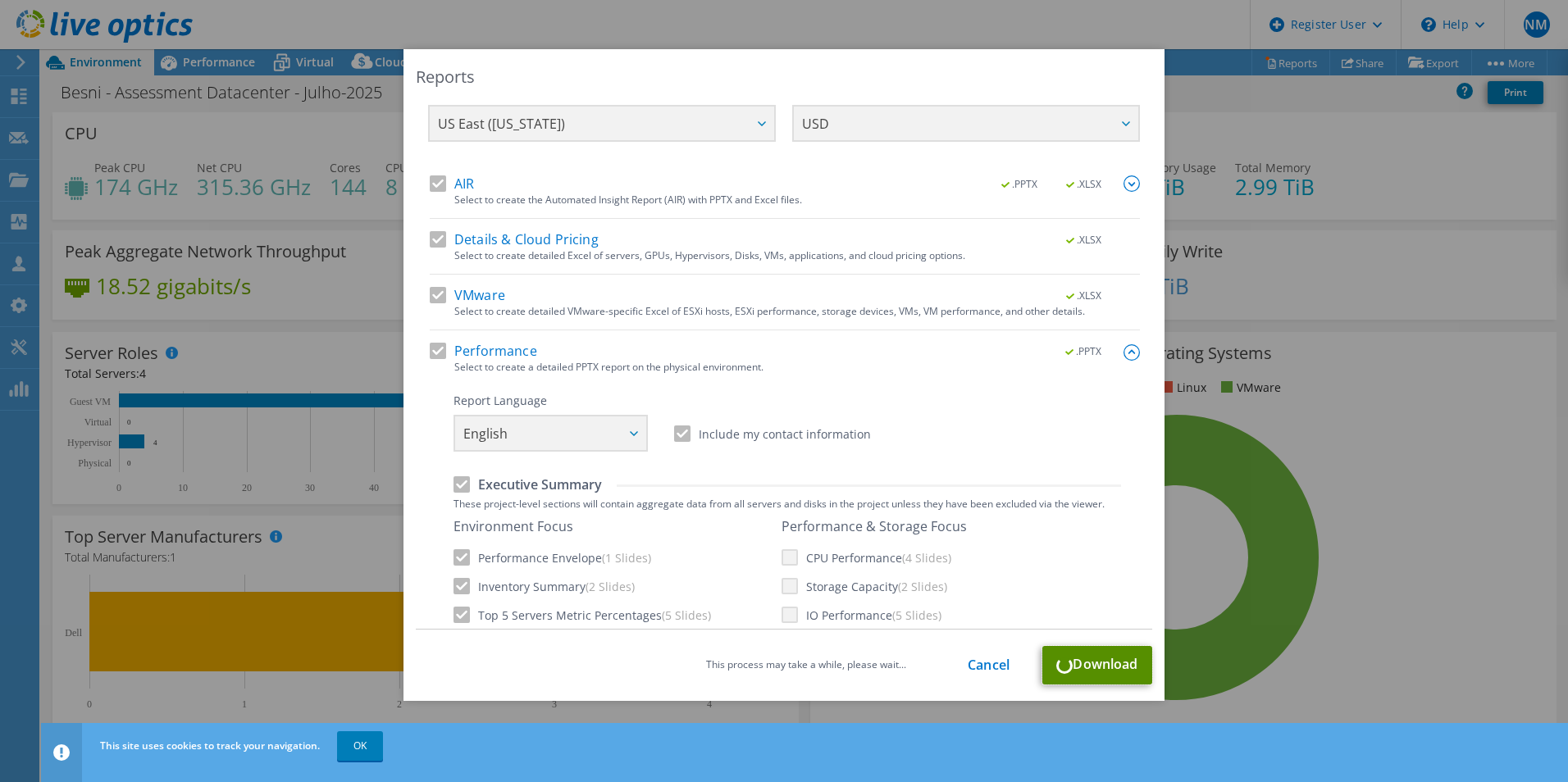
scroll to position [0, 0]
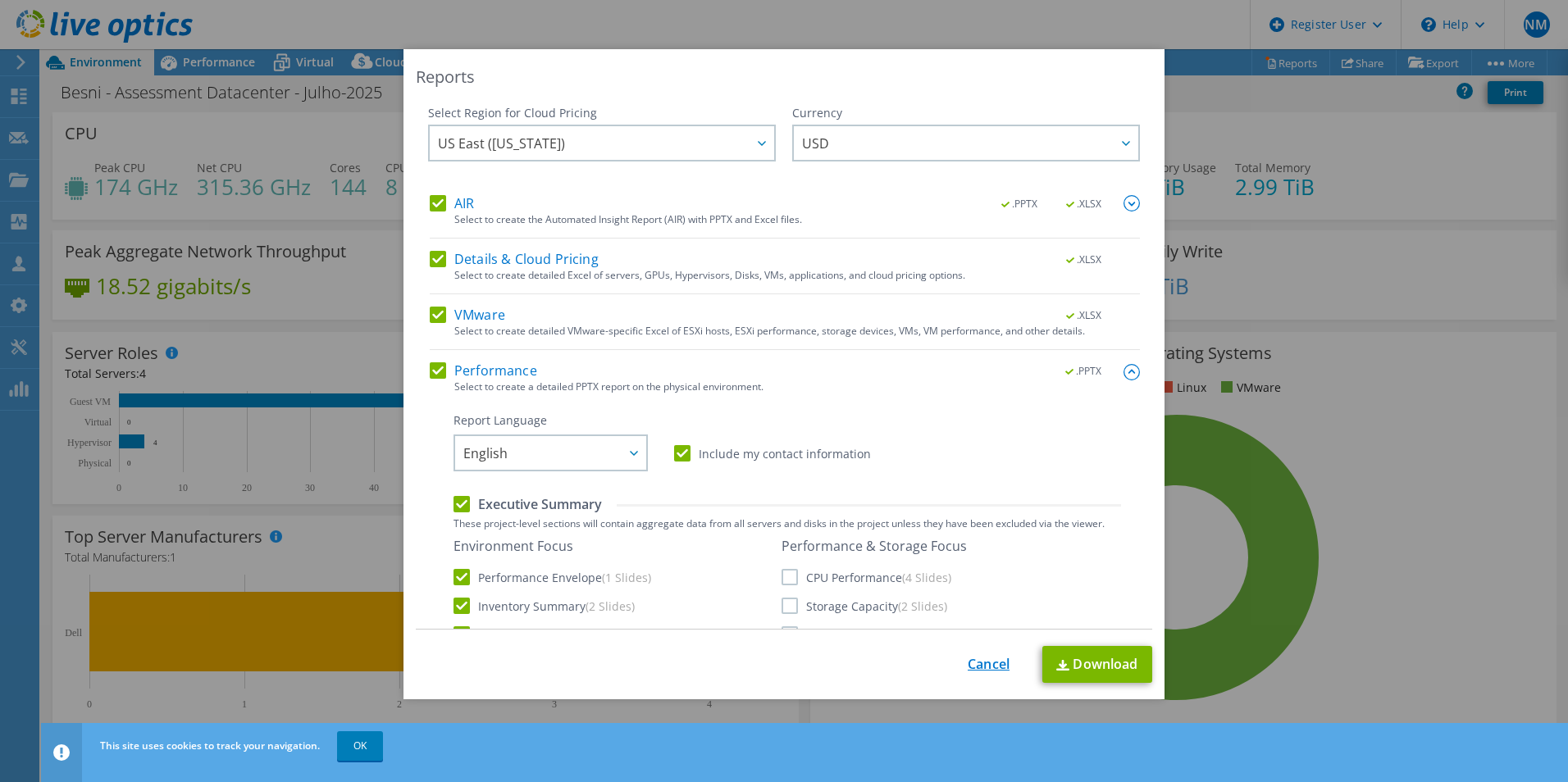
click at [982, 660] on link "Cancel" at bounding box center [988, 664] width 42 height 15
